Goal: Transaction & Acquisition: Purchase product/service

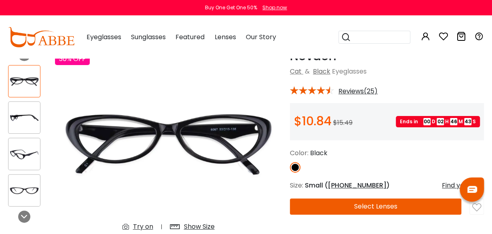
scroll to position [36, 0]
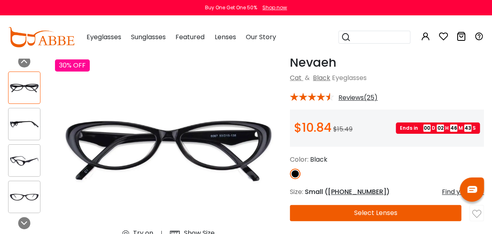
click at [378, 217] on button "Select Lenses" at bounding box center [375, 213] width 171 height 16
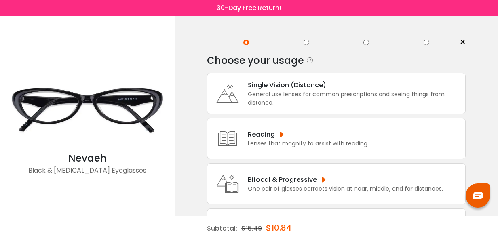
click at [382, 210] on div "Non-Prescription Basic lenses with no vision correction." at bounding box center [336, 229] width 259 height 41
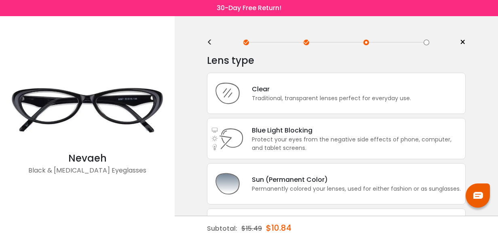
click at [222, 210] on div "Transitions® & Photochromic Lenses that darken when exposed to outside light an…" at bounding box center [336, 229] width 259 height 41
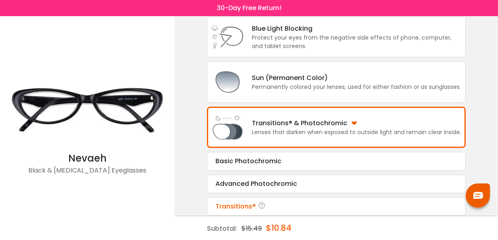
scroll to position [104, 0]
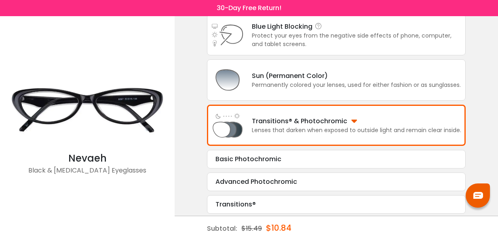
click at [445, 36] on div "Protect your eyes from the negative side effects of phone, computer, and tablet…" at bounding box center [356, 40] width 209 height 17
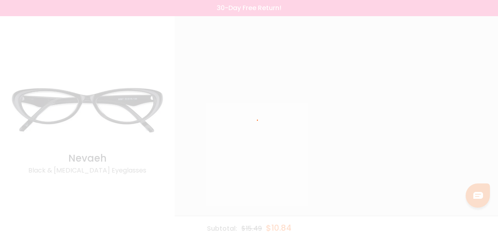
scroll to position [0, 0]
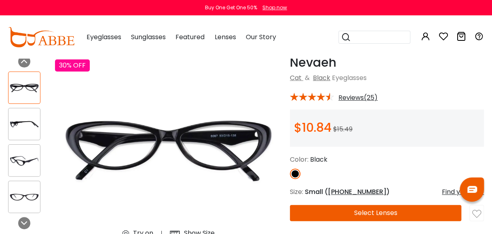
click at [346, 209] on button "Select Lenses" at bounding box center [375, 213] width 171 height 16
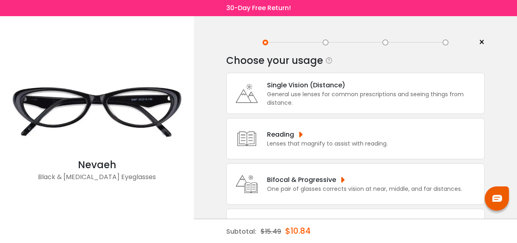
click at [357, 215] on div "Non-Prescription Basic lenses with no vision correction." at bounding box center [355, 229] width 259 height 41
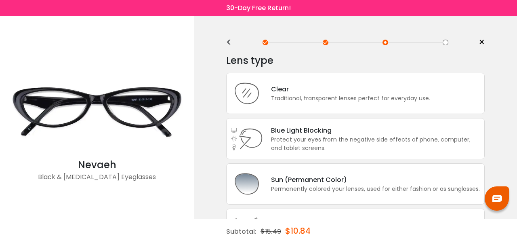
click at [369, 210] on div "Transitions® & Photochromic Lenses that darken when exposed to outside light an…" at bounding box center [355, 229] width 259 height 41
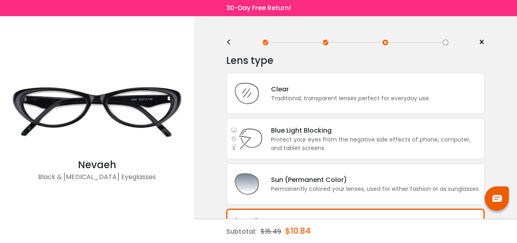
click at [325, 42] on div at bounding box center [326, 43] width 6 height 6
click at [229, 44] on div "<" at bounding box center [232, 42] width 12 height 6
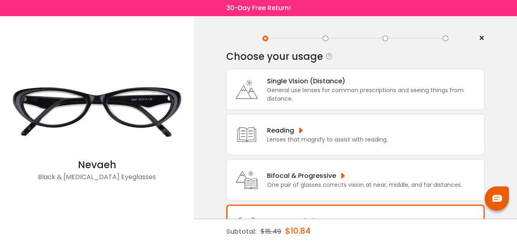
click at [494, 119] on div "< × Choose your usage Single Vision (Distance) This lens helps you see details …" at bounding box center [355, 149] width 323 height 274
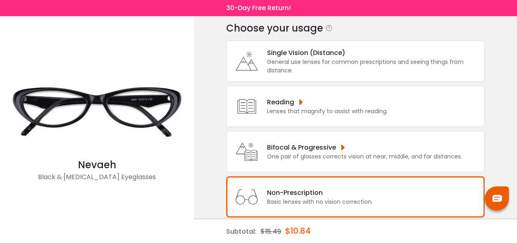
click at [494, 119] on div "< × Choose your usage Single Vision (Distance) This lens helps you see details …" at bounding box center [355, 121] width 323 height 274
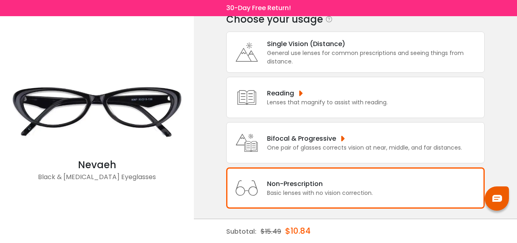
scroll to position [46, 0]
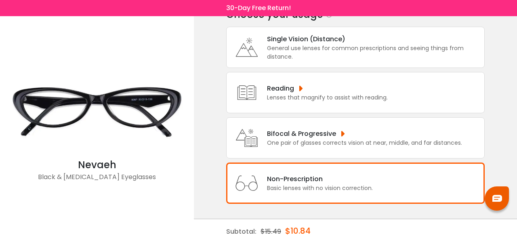
click at [412, 181] on div "Non-Prescription Basic lenses with no vision correction." at bounding box center [355, 182] width 259 height 41
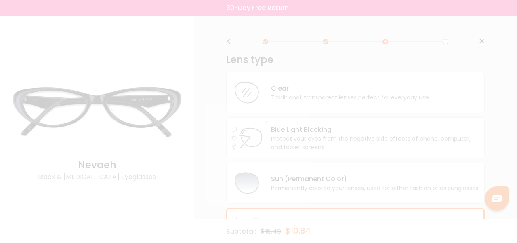
scroll to position [0, 0]
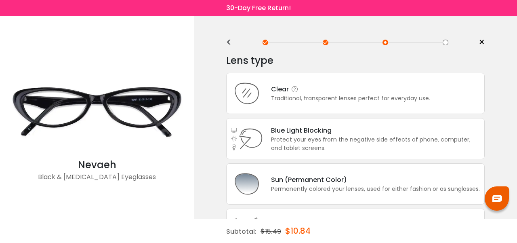
click at [365, 105] on div "Clear Traditional, transparent lenses perfect for everyday use." at bounding box center [355, 93] width 259 height 41
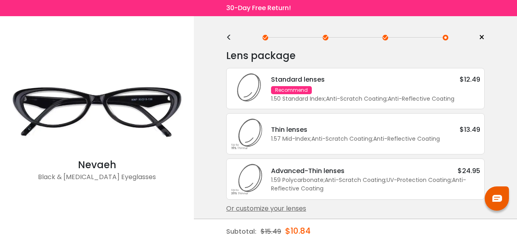
scroll to position [6, 0]
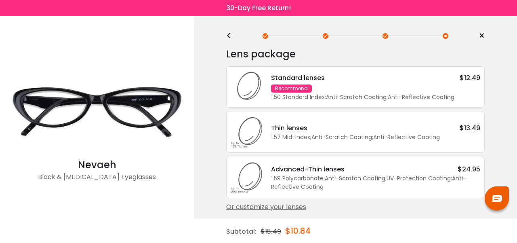
click at [377, 82] on div "Standard lenses $12.49" at bounding box center [375, 78] width 209 height 10
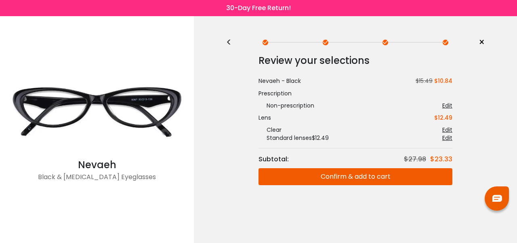
scroll to position [0, 0]
